Goal: Navigation & Orientation: Find specific page/section

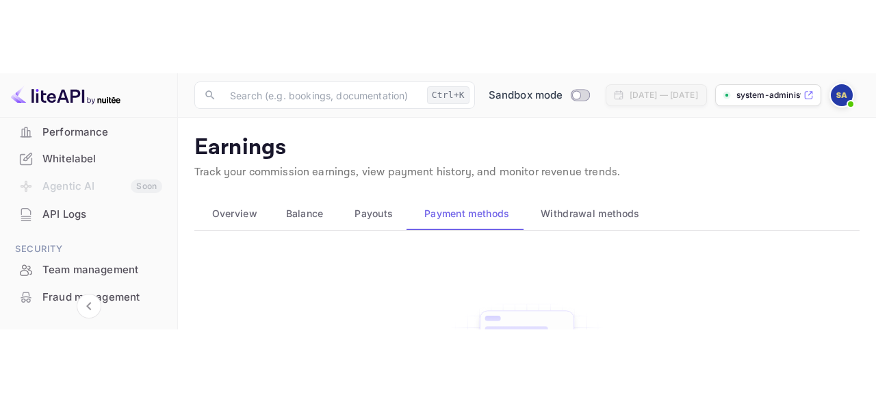
scroll to position [338, 0]
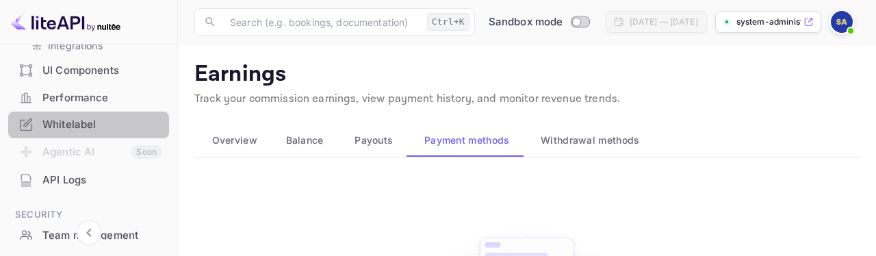
click at [86, 118] on div "Whitelabel" at bounding box center [102, 125] width 120 height 16
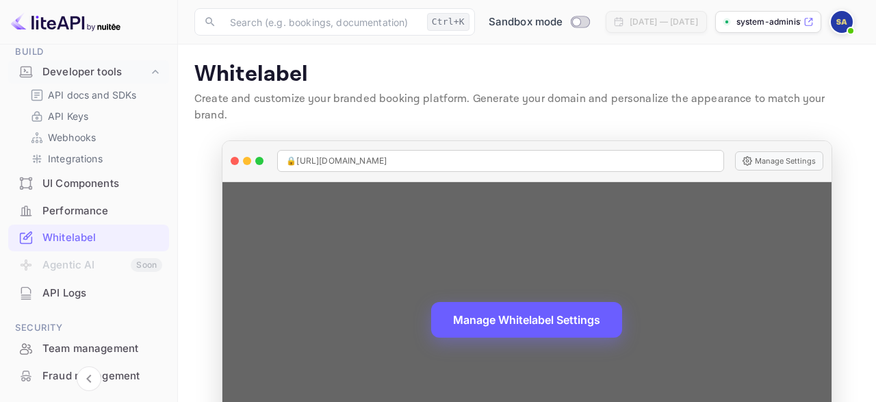
click at [484, 255] on button "Manage Whitelabel Settings" at bounding box center [526, 320] width 191 height 36
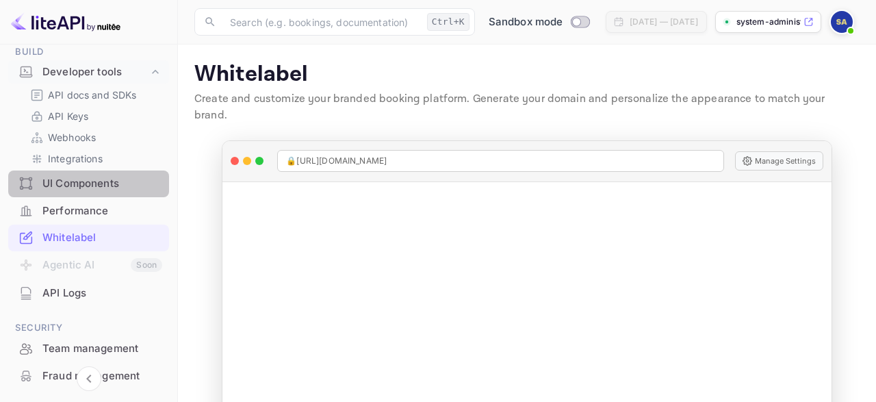
click at [95, 183] on div "UI Components" at bounding box center [102, 184] width 120 height 16
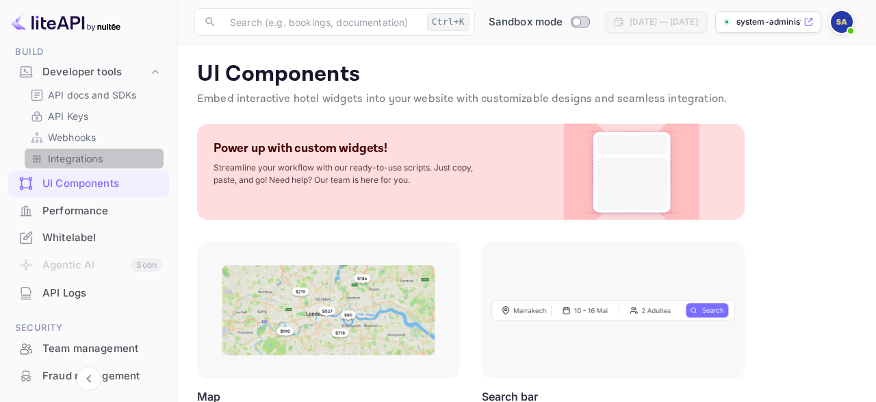
click at [92, 157] on p "Integrations" at bounding box center [75, 158] width 55 height 14
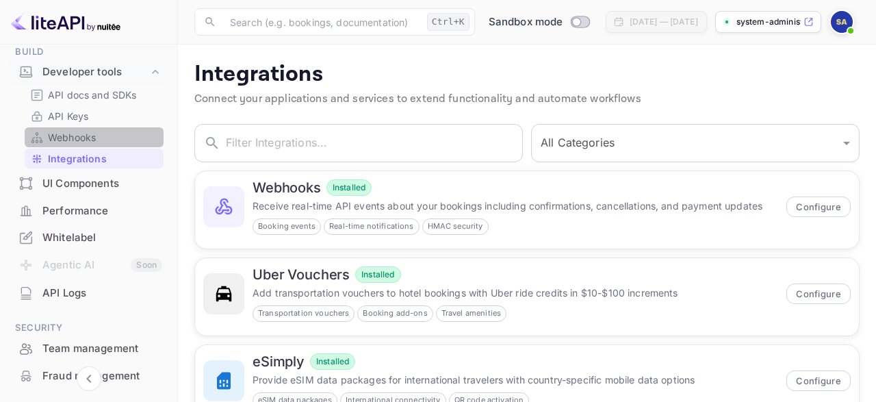
click at [94, 136] on p "Webhooks" at bounding box center [72, 137] width 48 height 14
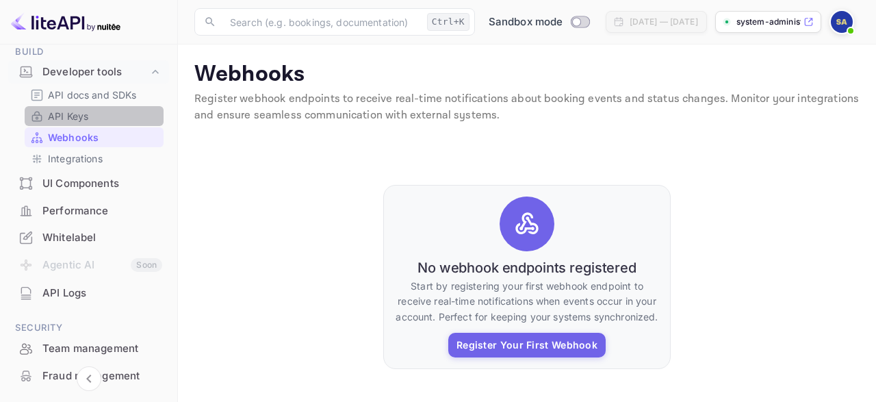
click at [72, 118] on p "API Keys" at bounding box center [68, 116] width 40 height 14
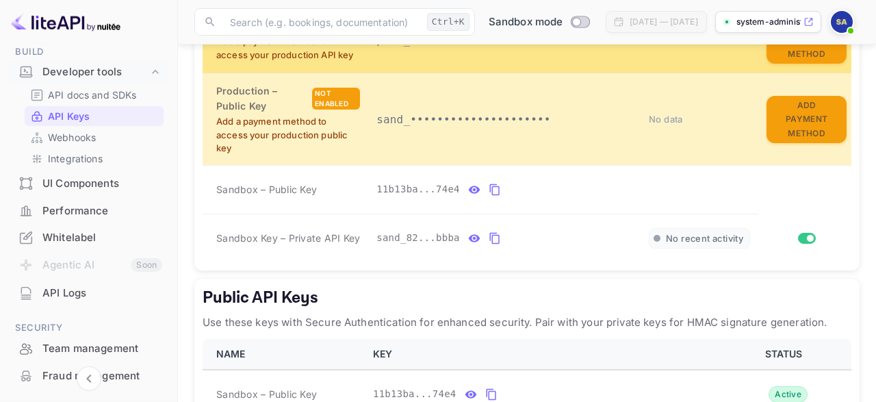
scroll to position [390, 0]
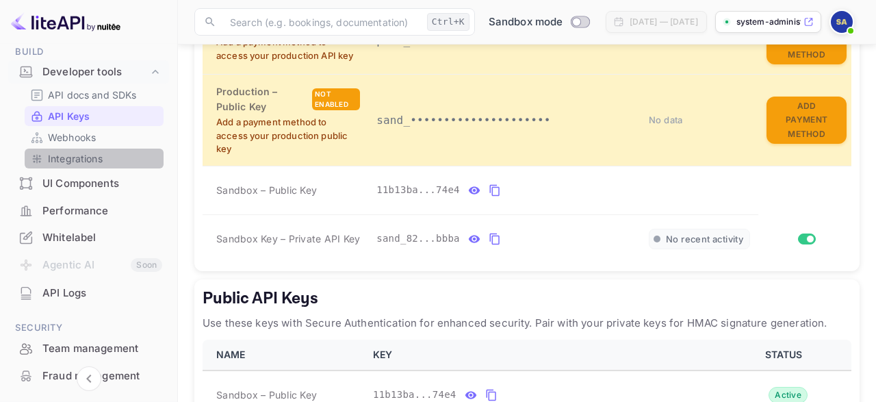
click at [70, 160] on p "Integrations" at bounding box center [75, 158] width 55 height 14
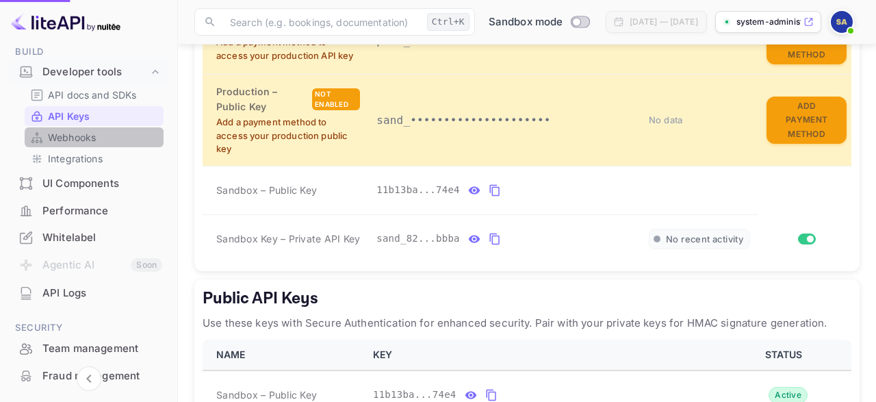
click at [70, 143] on p "Webhooks" at bounding box center [72, 137] width 48 height 14
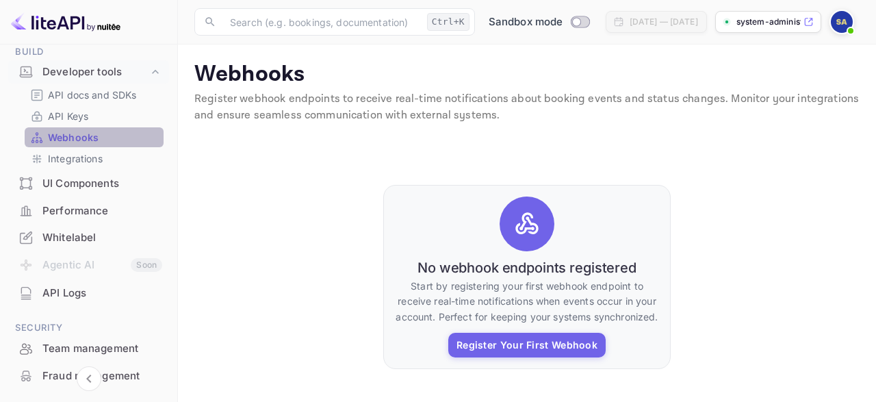
click at [66, 131] on p "Webhooks" at bounding box center [73, 137] width 51 height 14
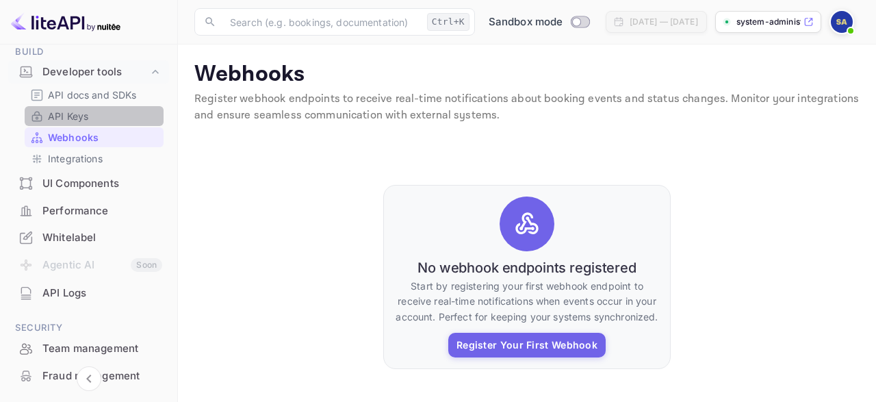
click at [66, 123] on div "API Keys" at bounding box center [94, 116] width 139 height 20
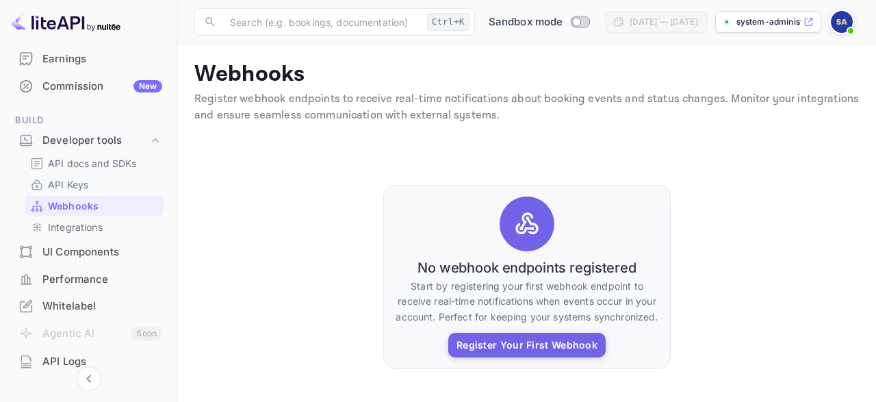
scroll to position [155, 0]
click at [58, 86] on div "Commission New" at bounding box center [102, 87] width 120 height 16
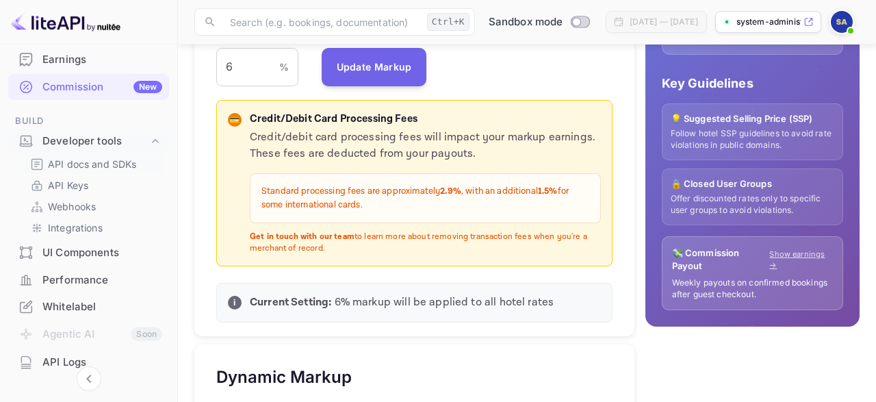
scroll to position [359, 0]
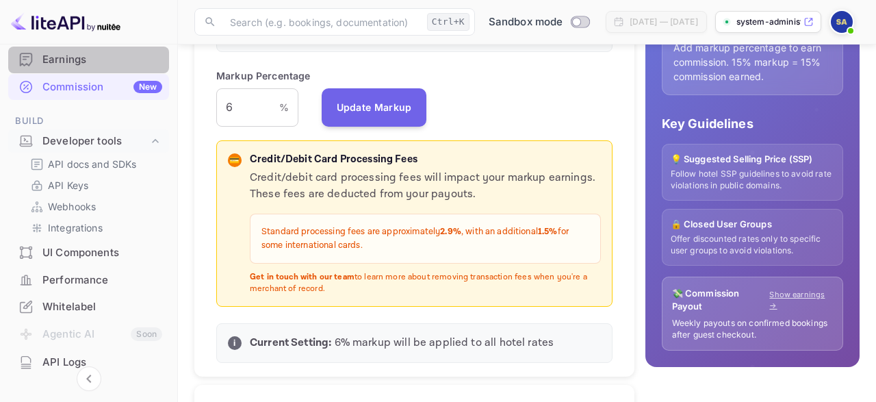
click at [56, 64] on div "Earnings" at bounding box center [102, 60] width 120 height 16
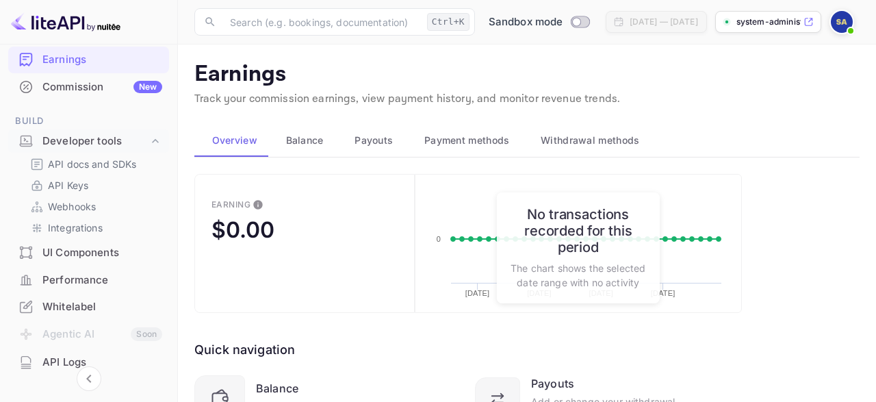
scroll to position [132, 0]
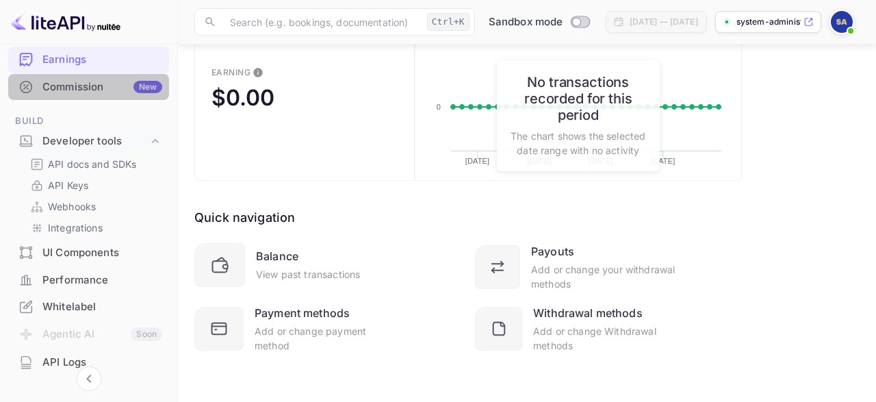
click at [76, 94] on div "Commission New" at bounding box center [88, 87] width 161 height 27
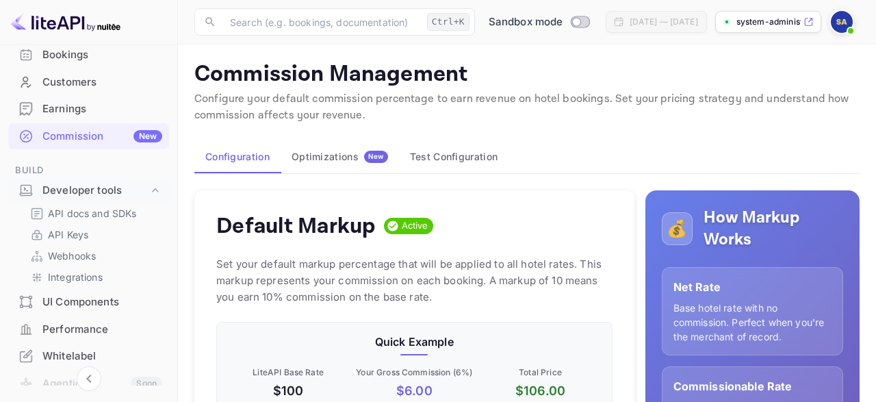
scroll to position [97, 0]
